Goal: Complete application form

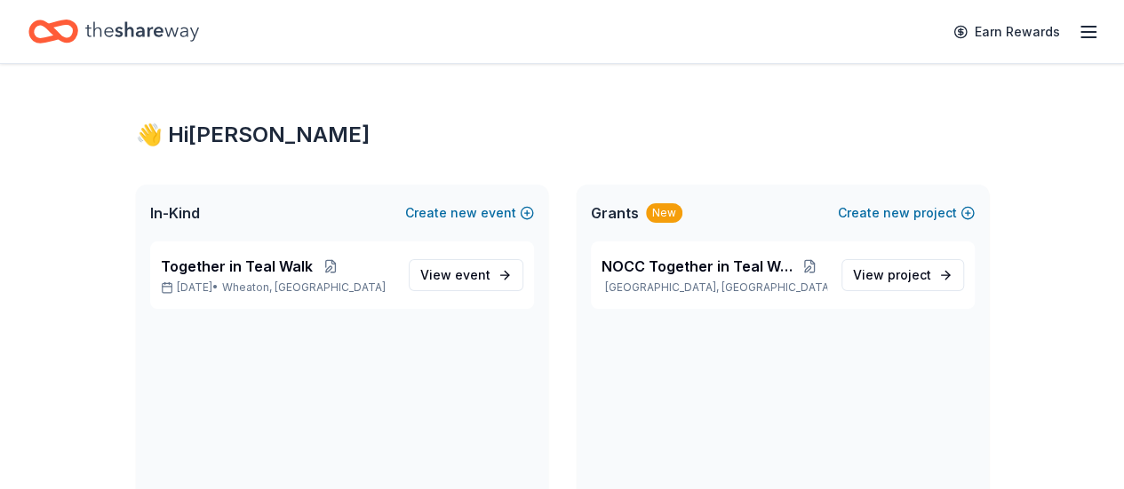
click at [1077, 35] on icon "button" at bounding box center [1087, 31] width 21 height 21
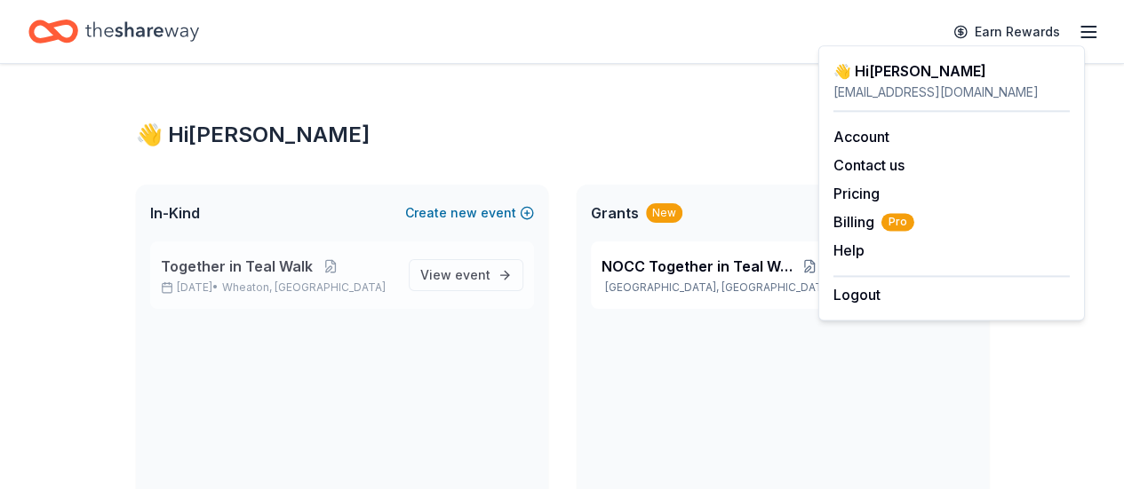
click at [306, 263] on span "Together in Teal Walk" at bounding box center [237, 266] width 152 height 21
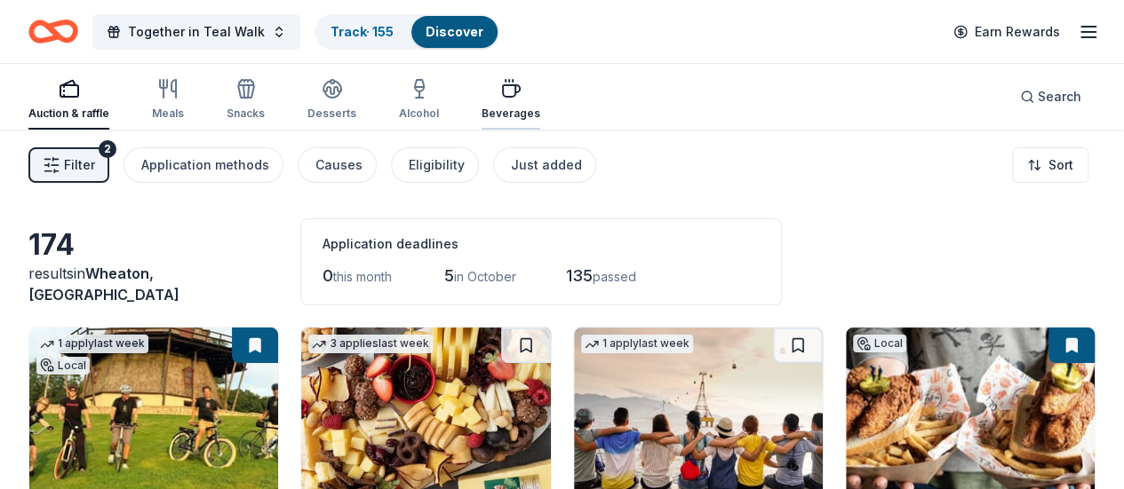
click at [508, 104] on div "Beverages" at bounding box center [510, 99] width 59 height 43
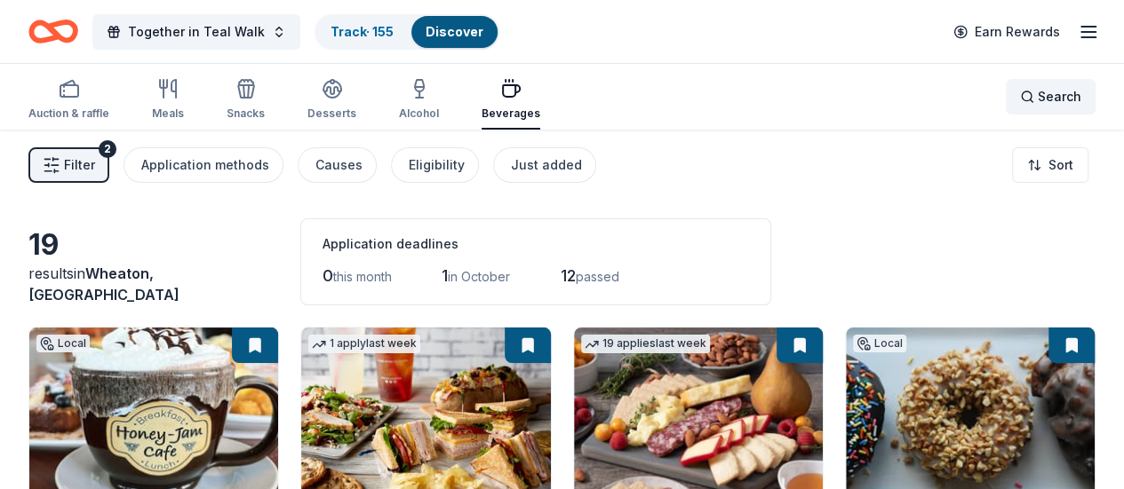
click at [1052, 105] on span "Search" at bounding box center [1059, 96] width 44 height 21
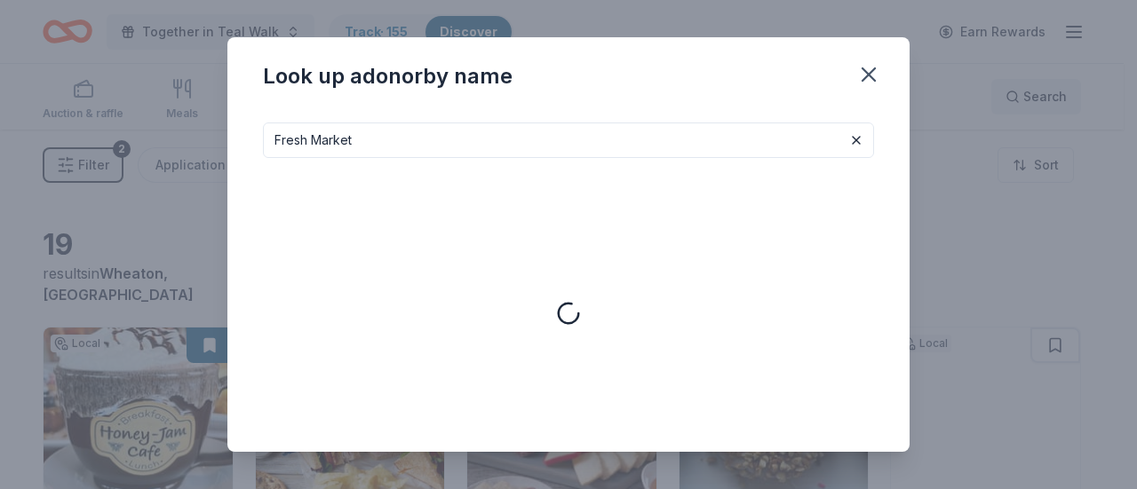
type input "Fresh Market"
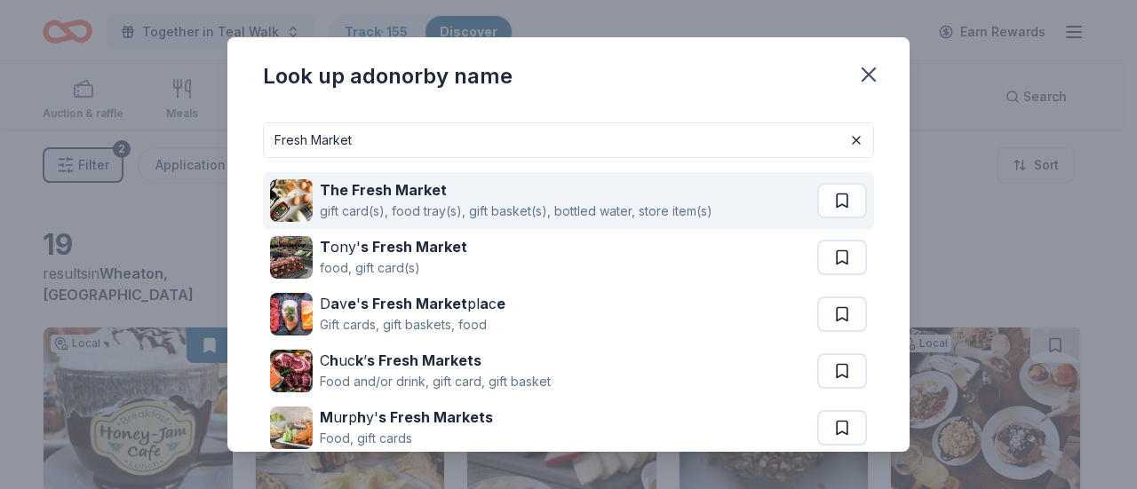
click at [345, 204] on div "gift card(s), food tray(s), gift basket(s), bottled water, store item(s)" at bounding box center [516, 211] width 393 height 21
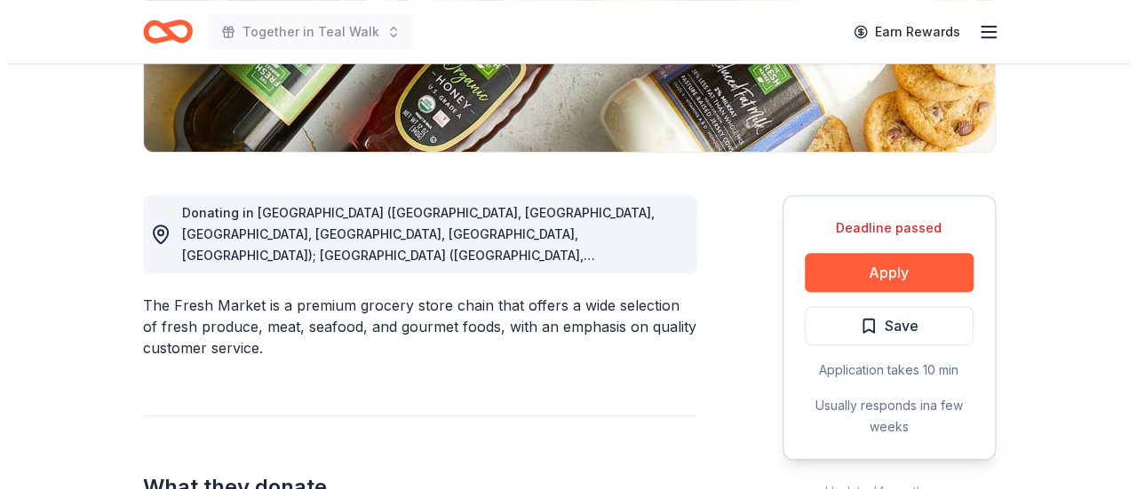
scroll to position [390, 0]
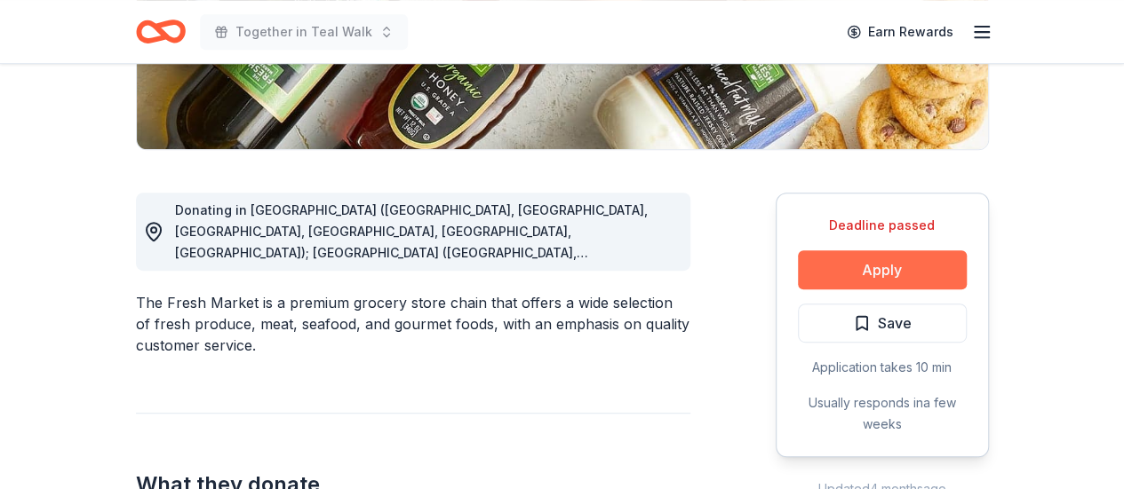
click at [844, 269] on button "Apply" at bounding box center [882, 269] width 169 height 39
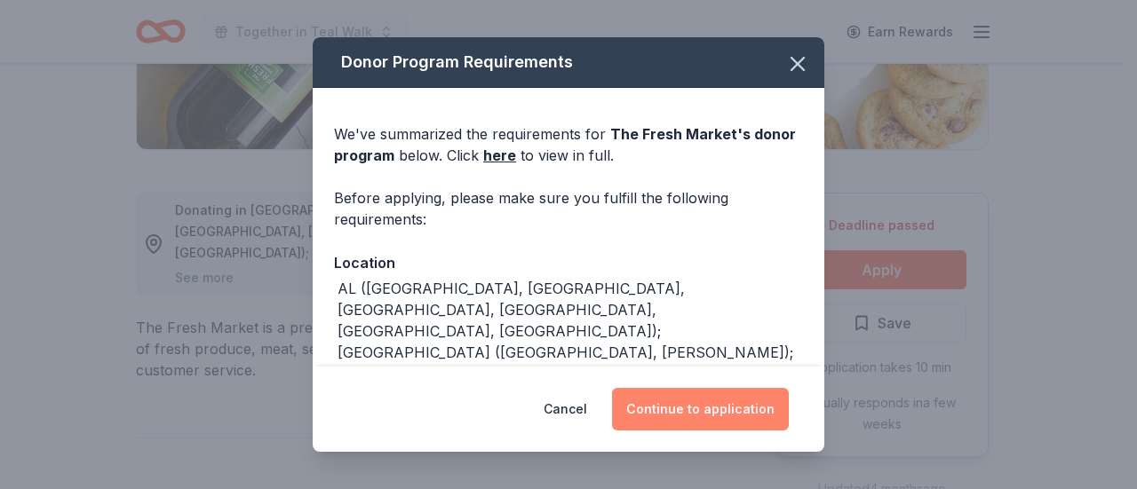
click at [665, 418] on button "Continue to application" at bounding box center [700, 409] width 177 height 43
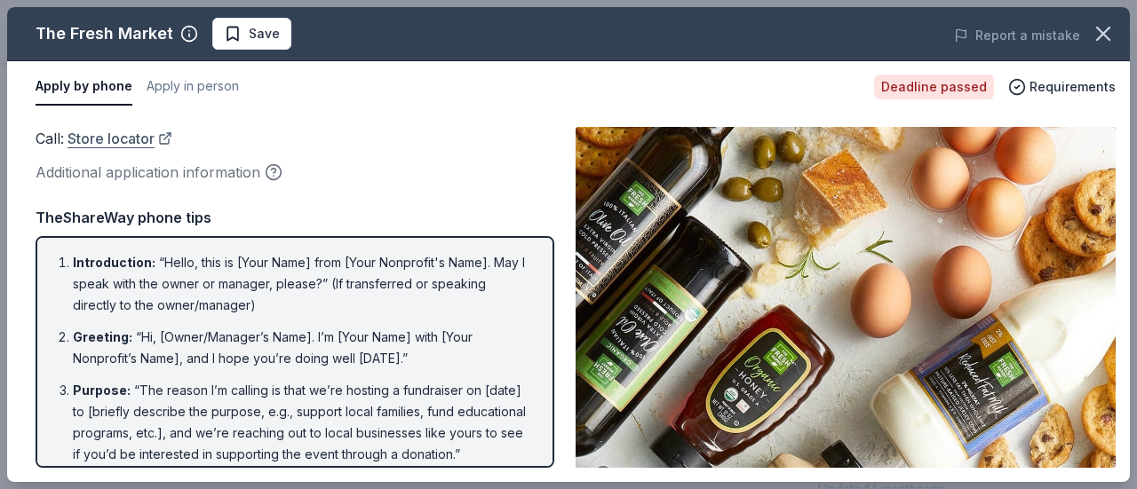
click at [105, 136] on link "Store locator" at bounding box center [120, 138] width 105 height 23
